Goal: Navigation & Orientation: Find specific page/section

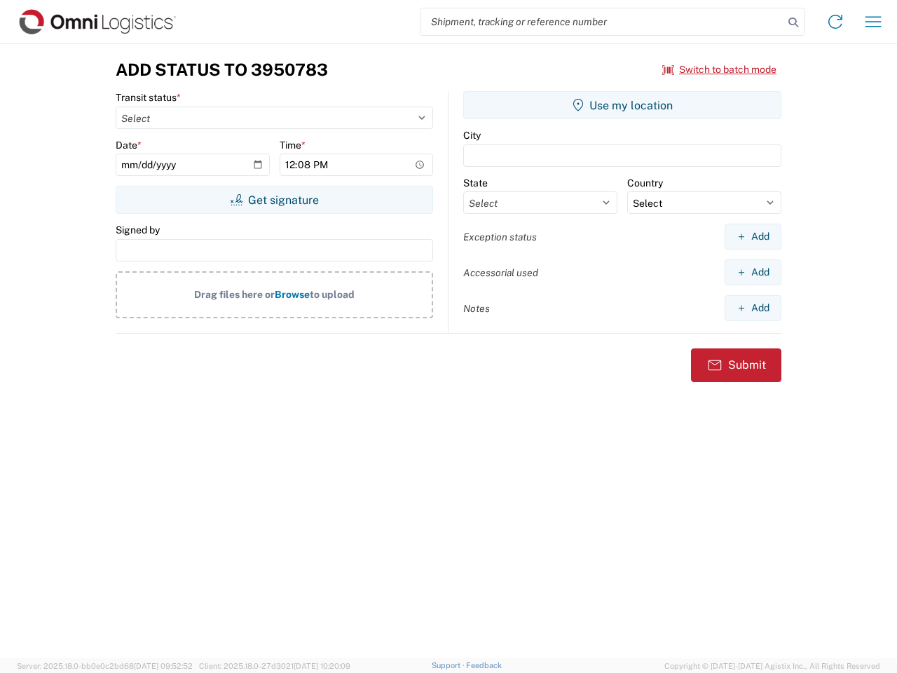
click at [602, 22] on input "search" at bounding box center [602, 21] width 363 height 27
click at [794, 22] on icon at bounding box center [794, 23] width 20 height 20
click at [836, 22] on icon at bounding box center [835, 22] width 22 height 22
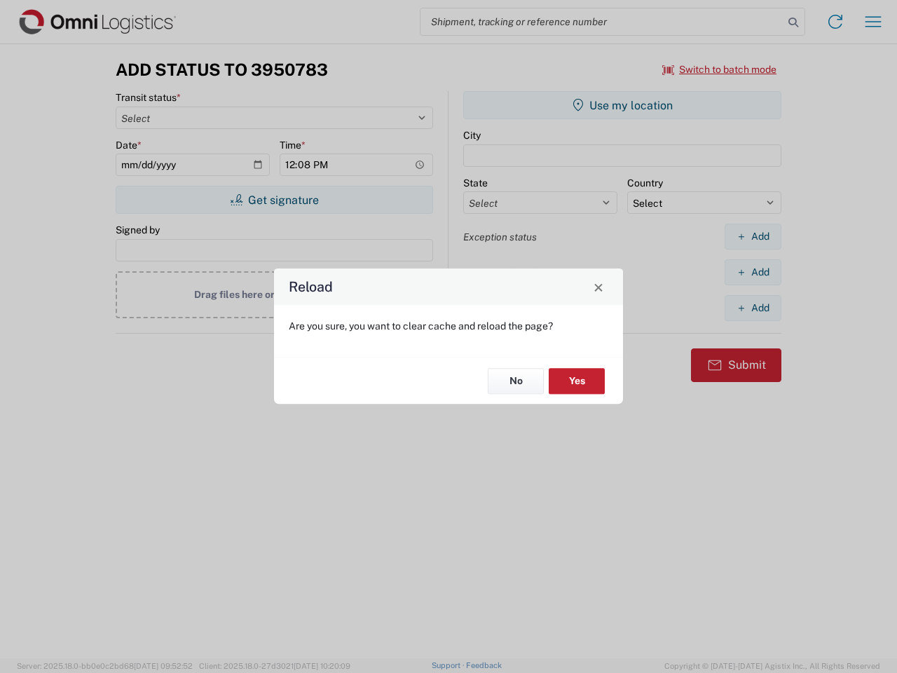
click at [720, 69] on div "Reload Are you sure, you want to clear cache and reload the page? No Yes" at bounding box center [448, 336] width 897 height 673
click at [274, 200] on div "Reload Are you sure, you want to clear cache and reload the page? No Yes" at bounding box center [448, 336] width 897 height 673
click at [622, 105] on div "Reload Are you sure, you want to clear cache and reload the page? No Yes" at bounding box center [448, 336] width 897 height 673
click at [753, 236] on div "Reload Are you sure, you want to clear cache and reload the page? No Yes" at bounding box center [448, 336] width 897 height 673
click at [753, 272] on div "Reload Are you sure, you want to clear cache and reload the page? No Yes" at bounding box center [448, 336] width 897 height 673
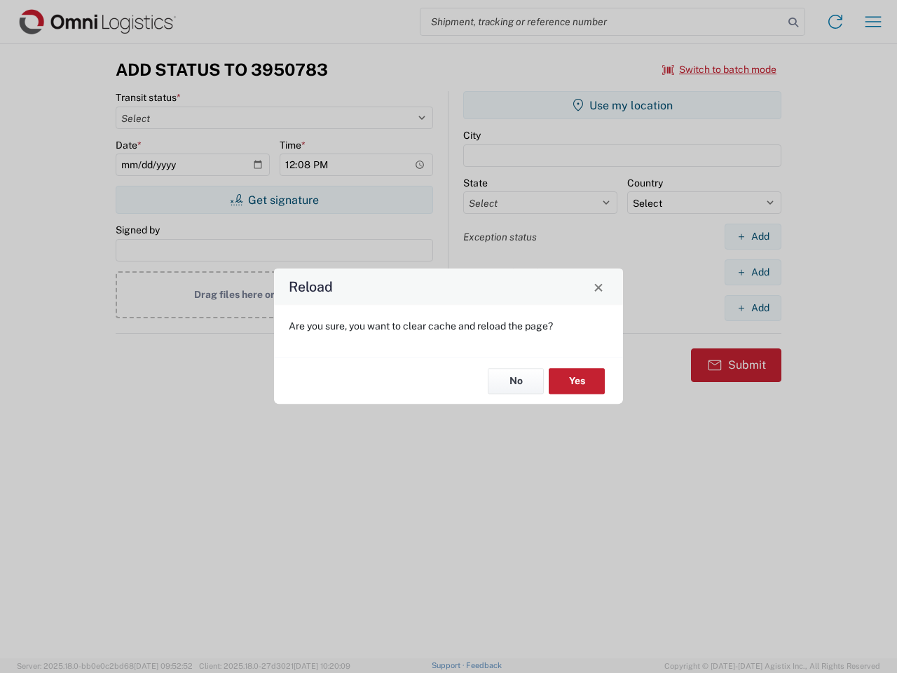
click at [753, 308] on div "Reload Are you sure, you want to clear cache and reload the page? No Yes" at bounding box center [448, 336] width 897 height 673
